Goal: Use online tool/utility: Utilize a website feature to perform a specific function

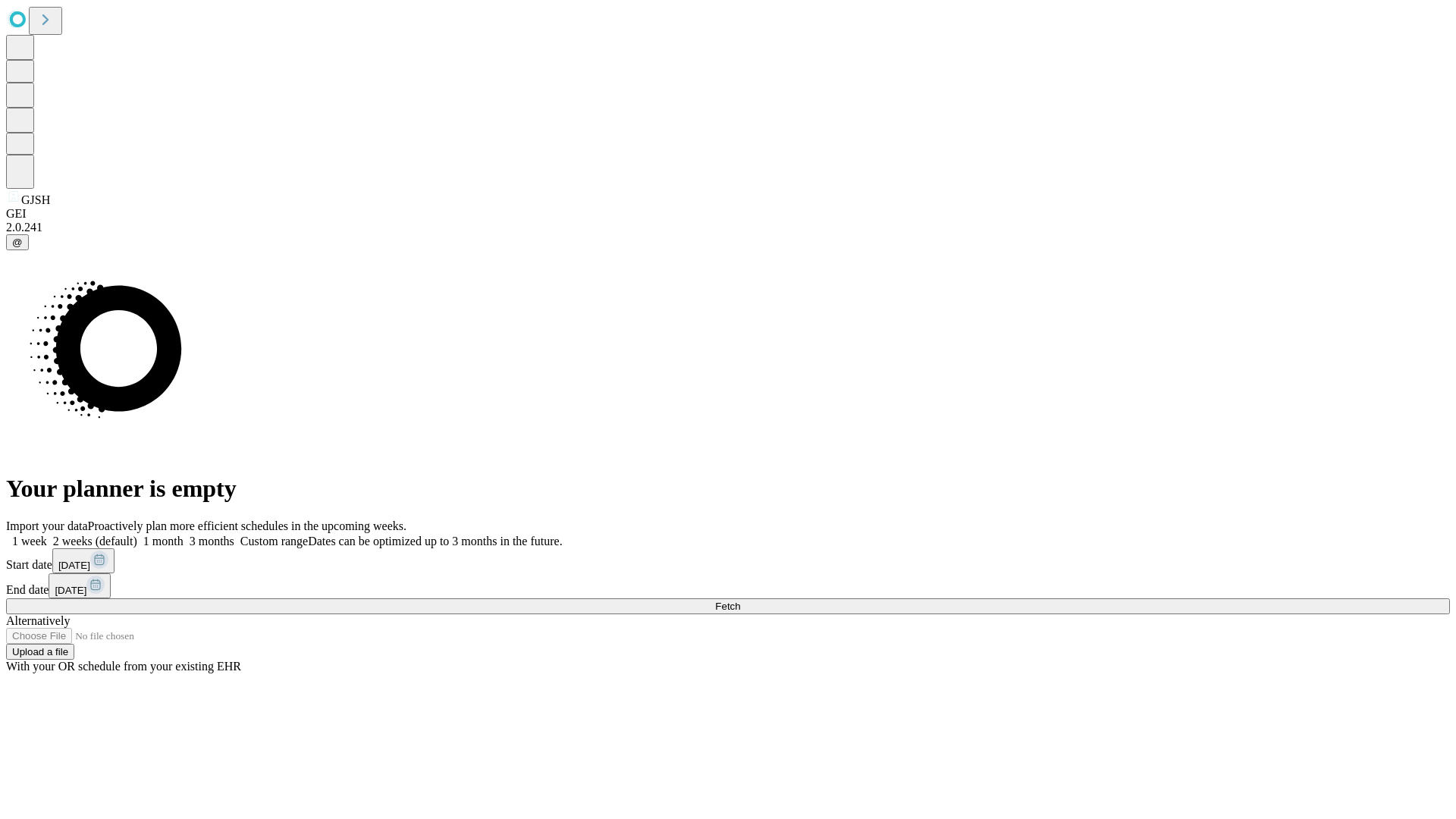
click at [740, 600] on span "Fetch" at bounding box center [728, 606] width 25 height 12
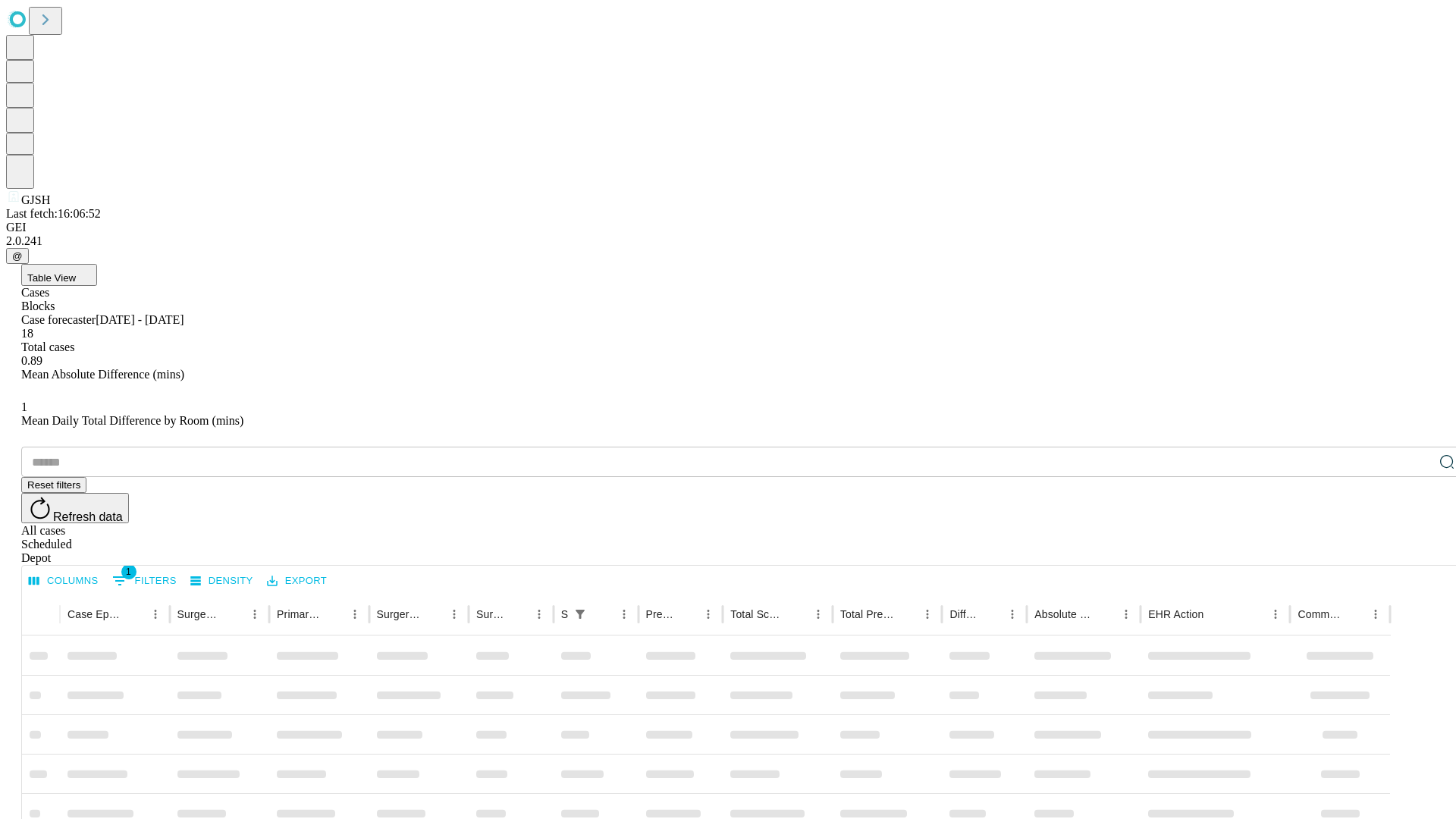
click at [76, 272] on span "Table View" at bounding box center [52, 278] width 49 height 12
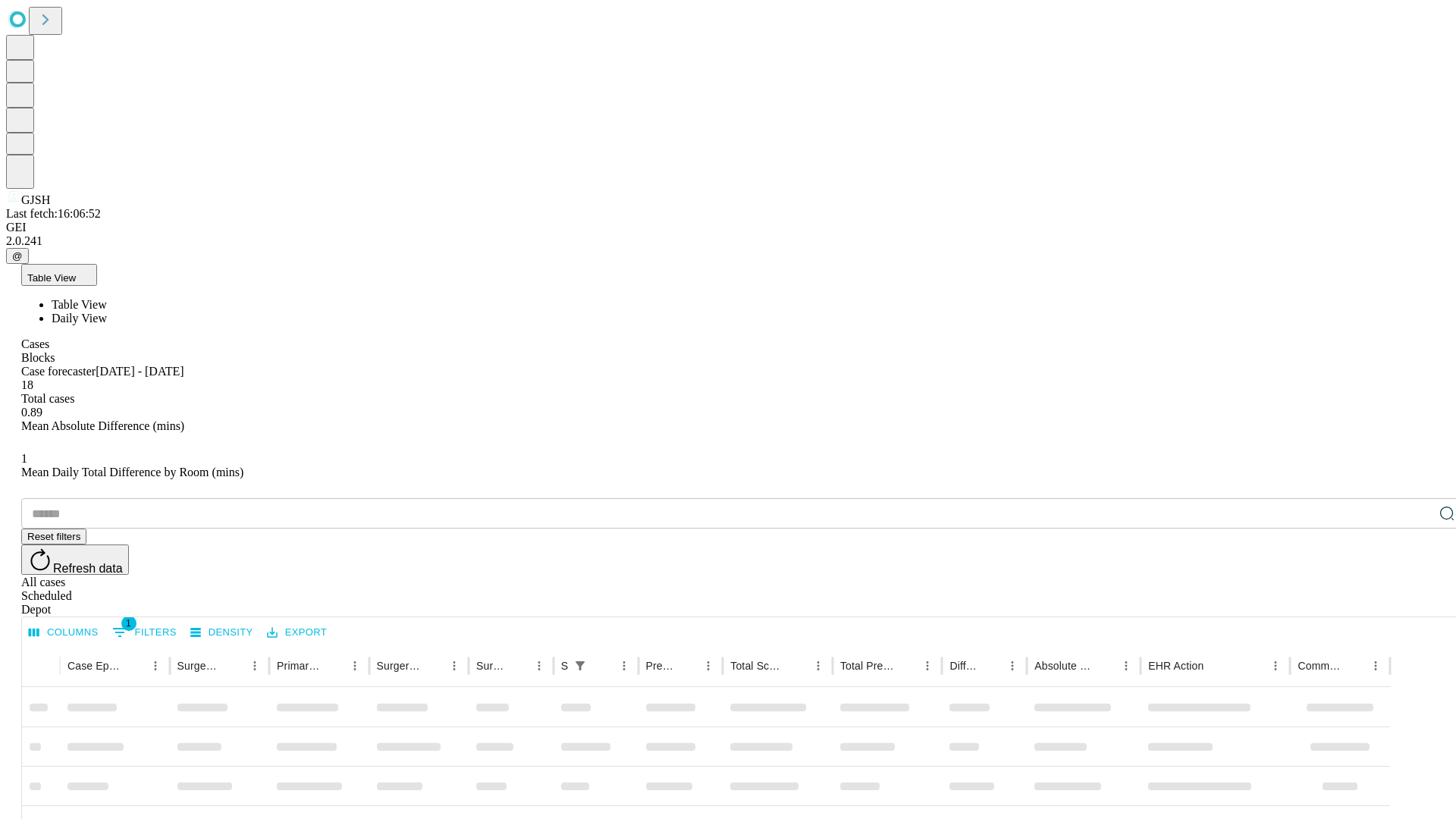
click at [107, 312] on span "Daily View" at bounding box center [79, 318] width 55 height 13
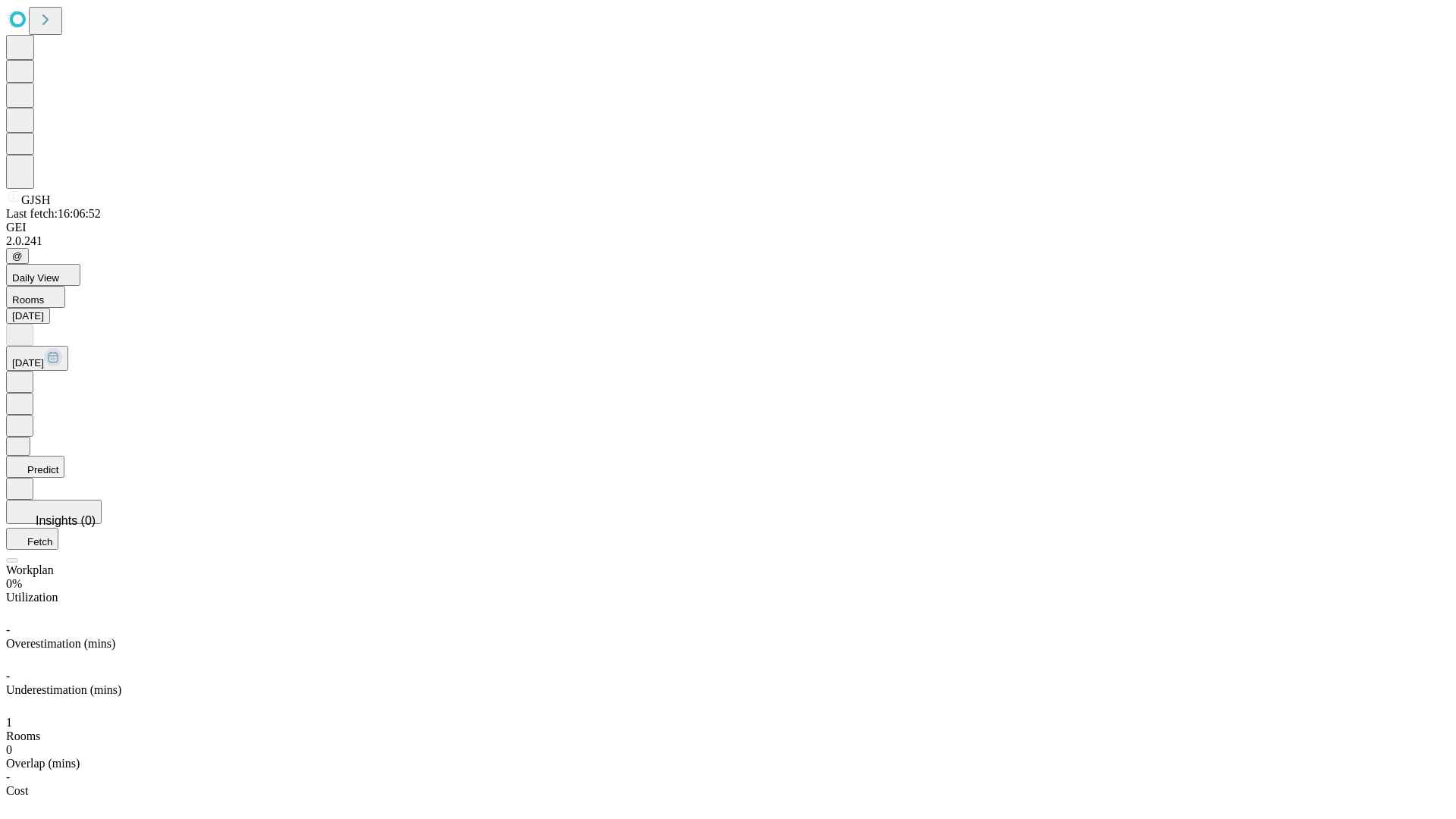
click at [64, 456] on button "Predict" at bounding box center [35, 466] width 59 height 22
